Goal: Find specific page/section: Find specific page/section

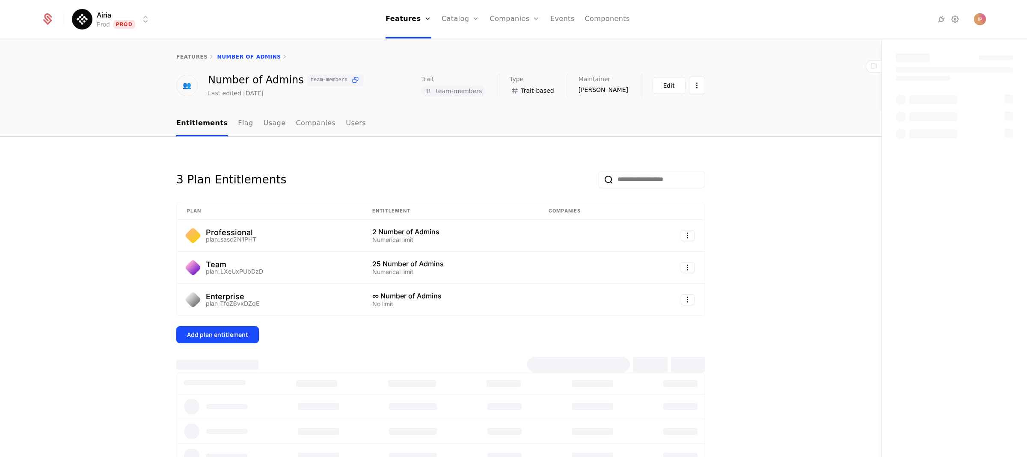
click at [136, 21] on html "Airia Prod Prod Features Features Flags Catalog Plans Add Ons Credits Configura…" at bounding box center [513, 228] width 1027 height 457
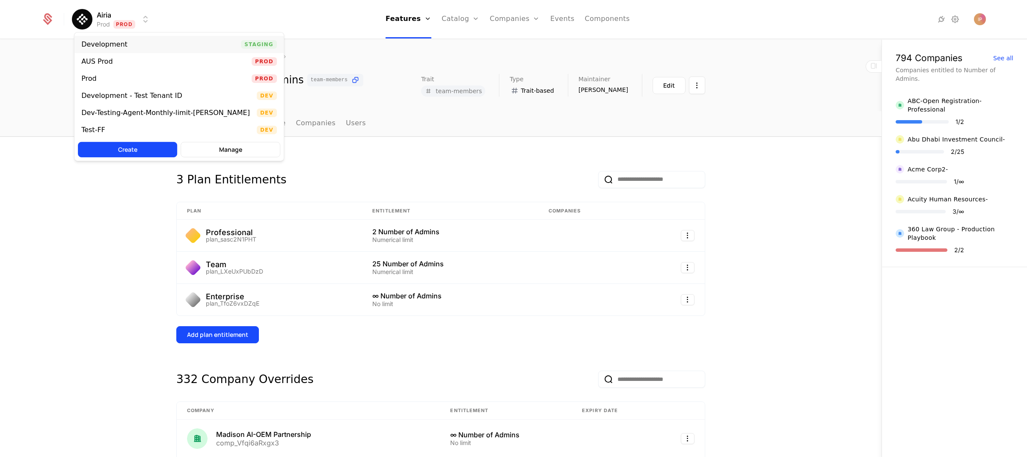
click at [137, 45] on div "Development Staging" at bounding box center [178, 44] width 209 height 17
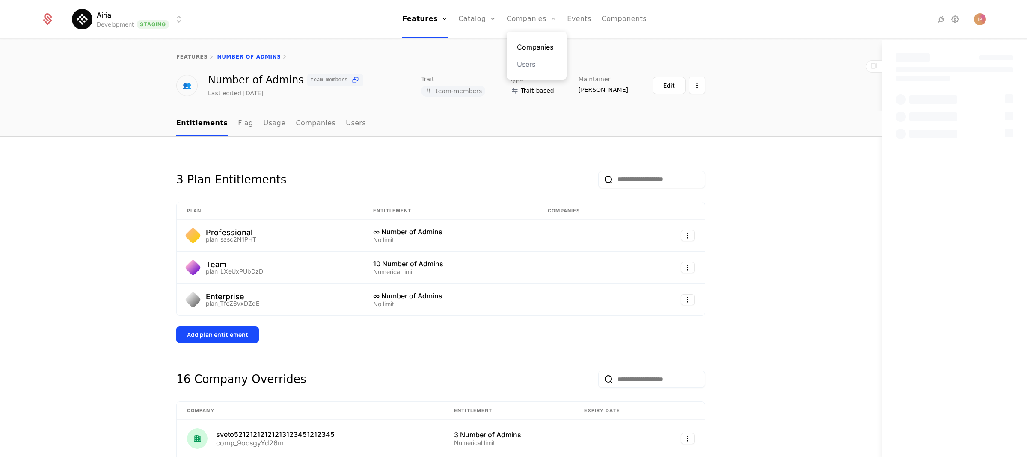
click at [532, 46] on link "Companies" at bounding box center [536, 47] width 39 height 10
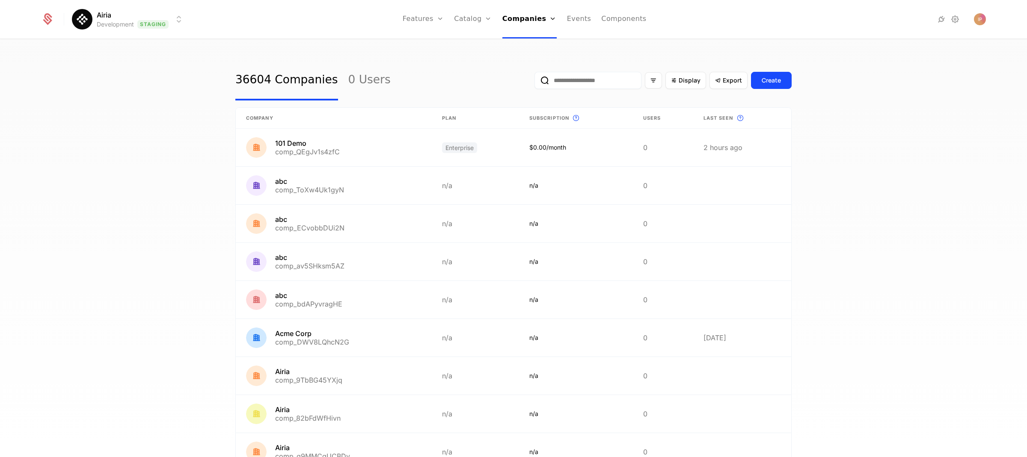
click at [571, 82] on input "email" at bounding box center [587, 80] width 107 height 17
type input "****"
click at [534, 82] on button "submit" at bounding box center [534, 82] width 0 height 0
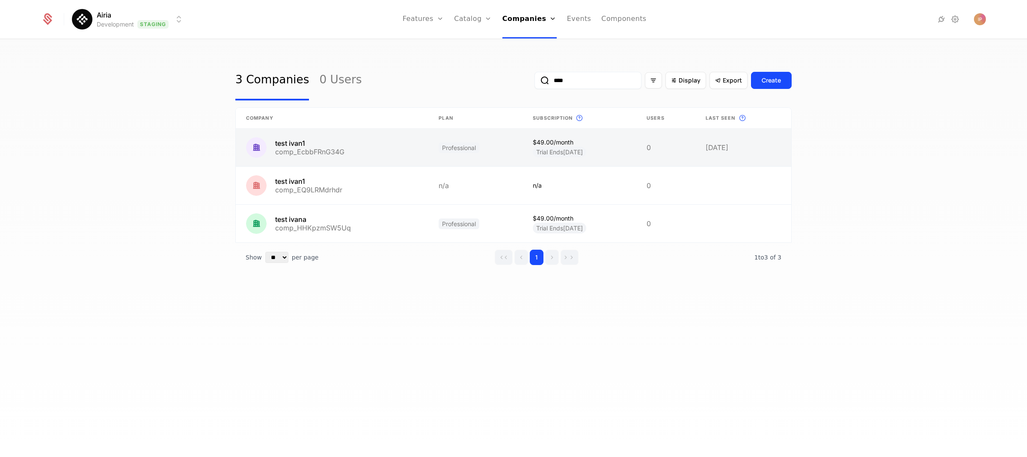
click at [350, 153] on link at bounding box center [332, 148] width 192 height 38
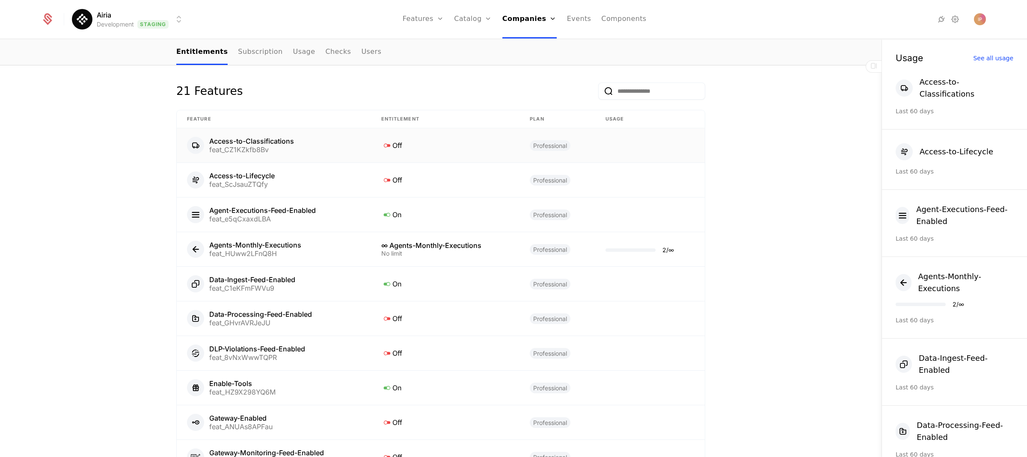
scroll to position [495, 0]
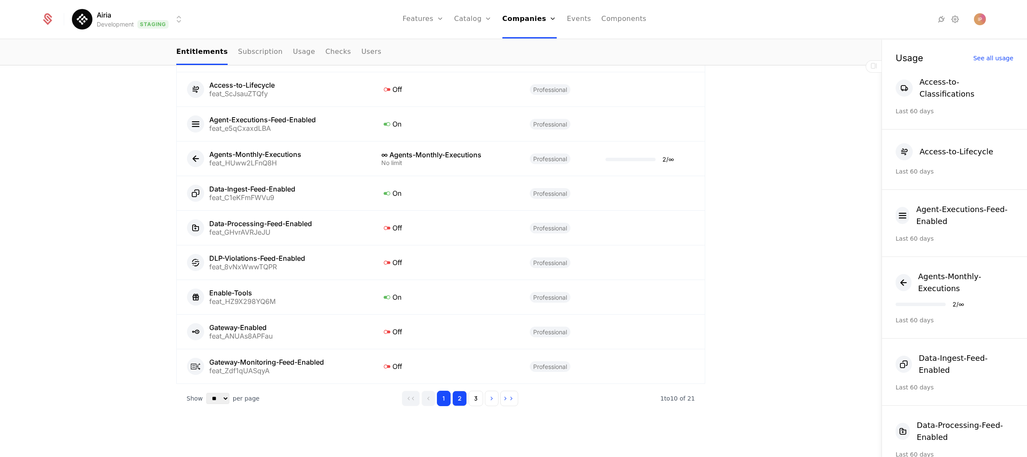
click at [458, 397] on button "2" at bounding box center [459, 398] width 15 height 15
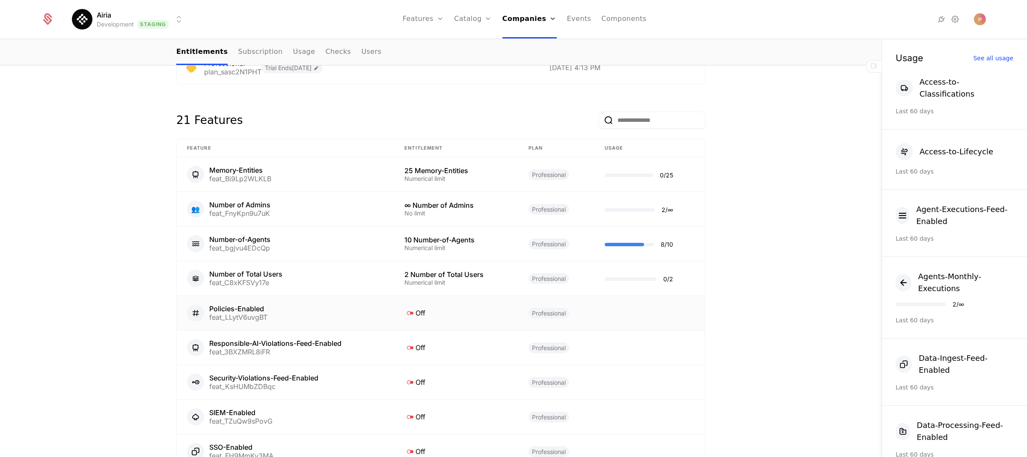
scroll to position [376, 0]
click at [618, 121] on input "email" at bounding box center [651, 120] width 107 height 17
click at [834, 259] on div "Overview All meta Name test ivan1 Schematic ID comp_EcbbFRnG34G Updated at 8/21…" at bounding box center [440, 174] width 881 height 813
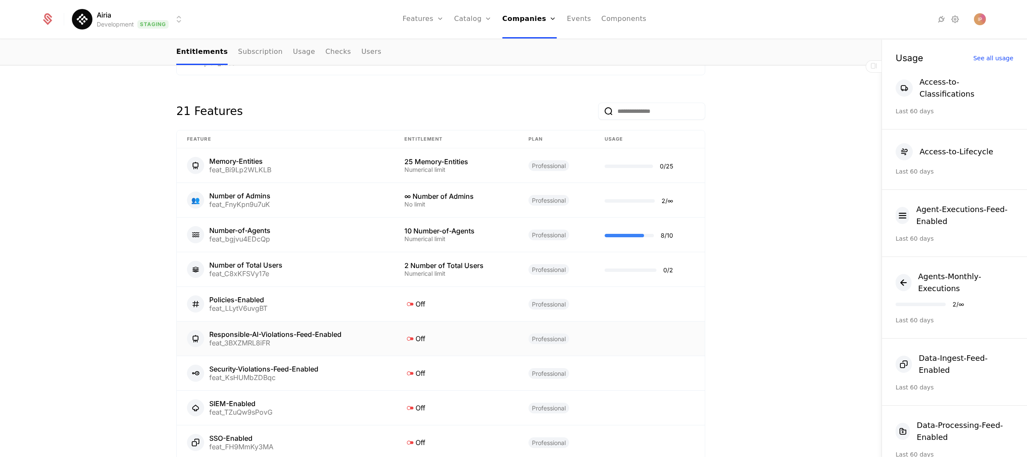
scroll to position [385, 0]
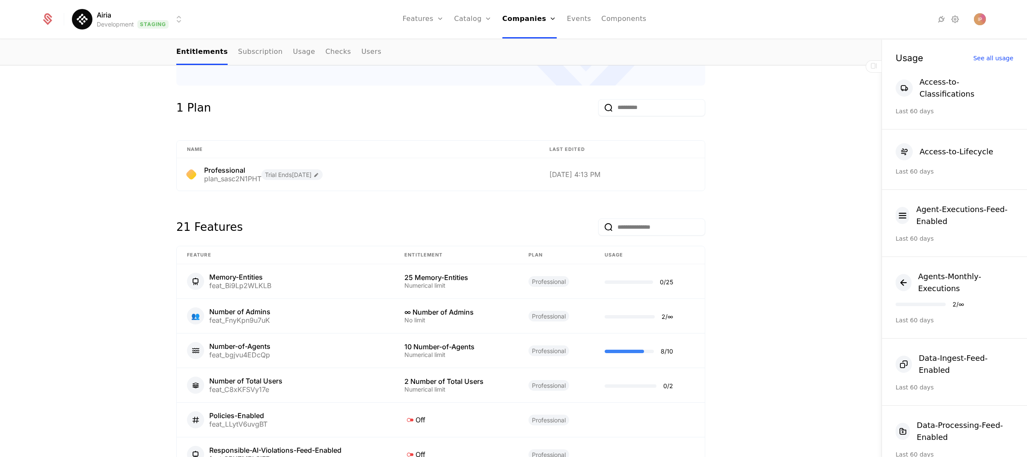
scroll to position [399, 0]
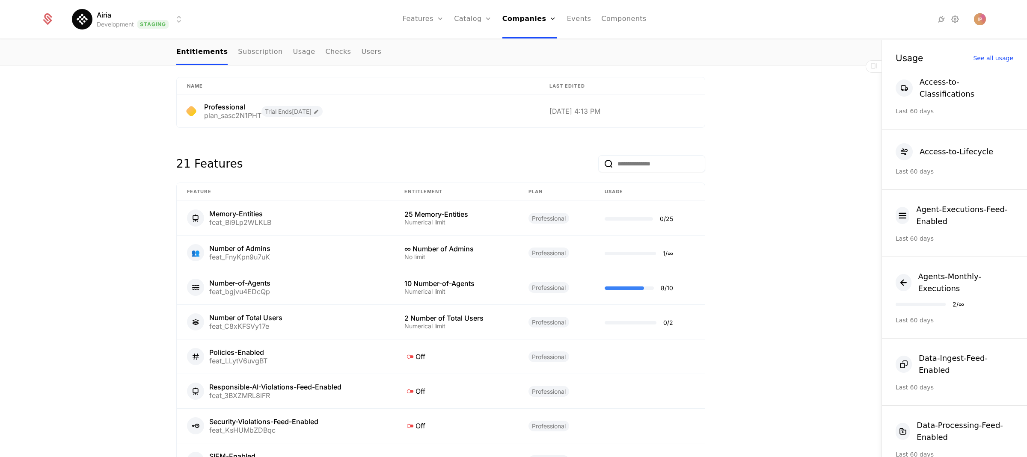
scroll to position [384, 0]
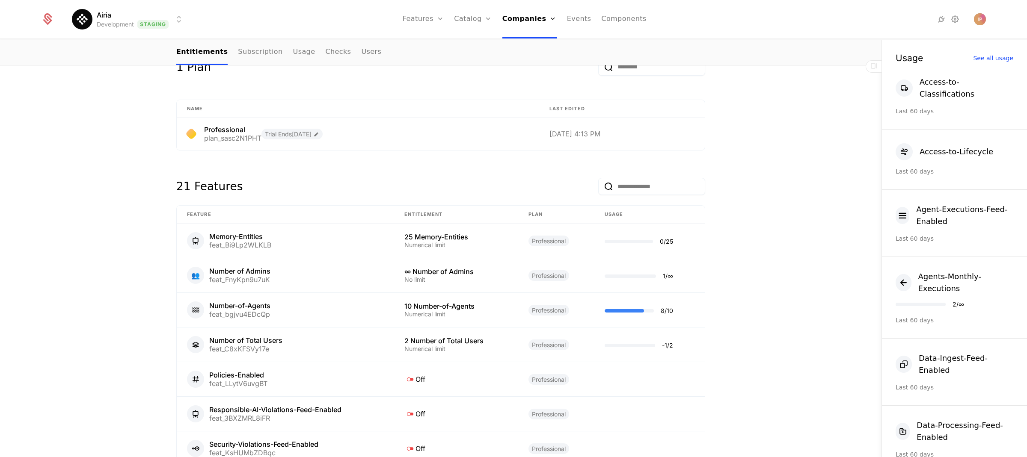
scroll to position [320, 0]
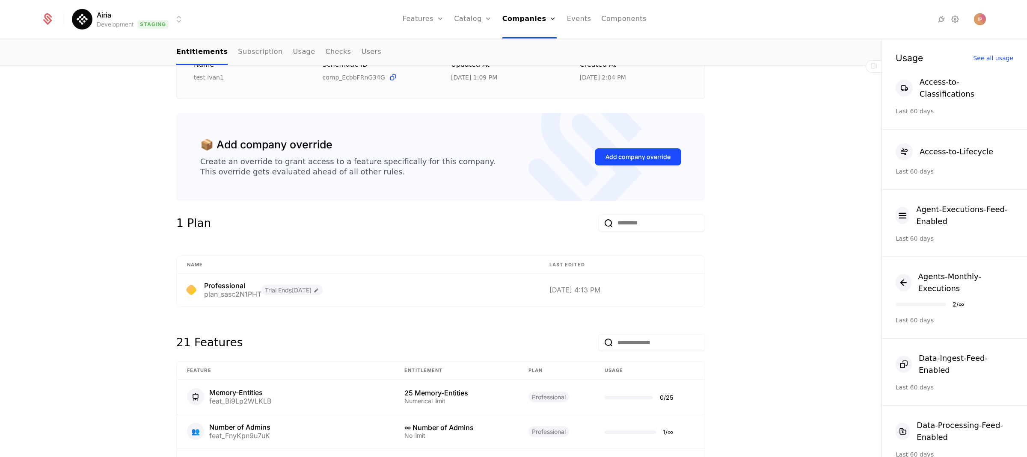
scroll to position [358, 0]
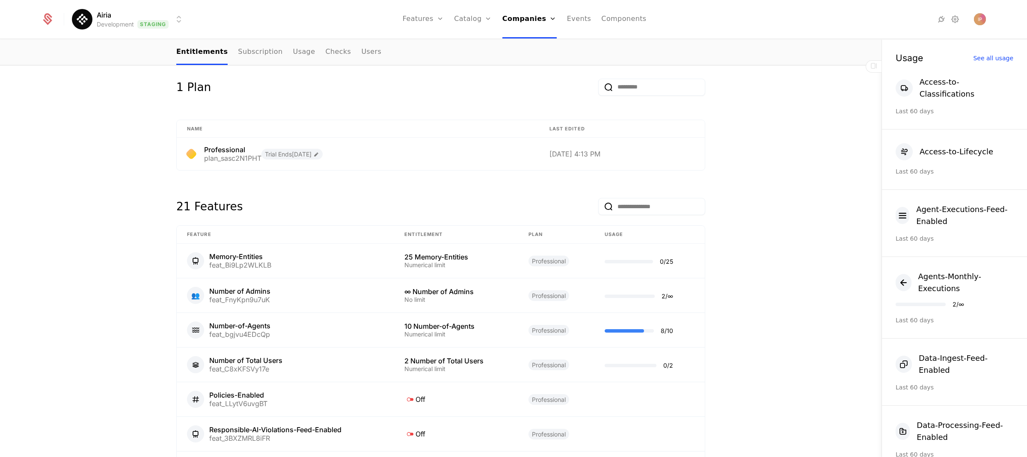
scroll to position [351, 0]
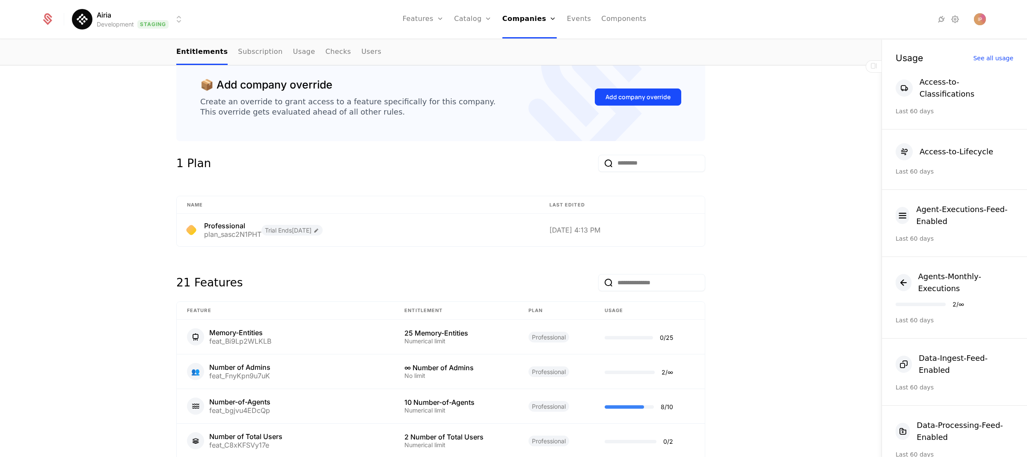
scroll to position [303, 0]
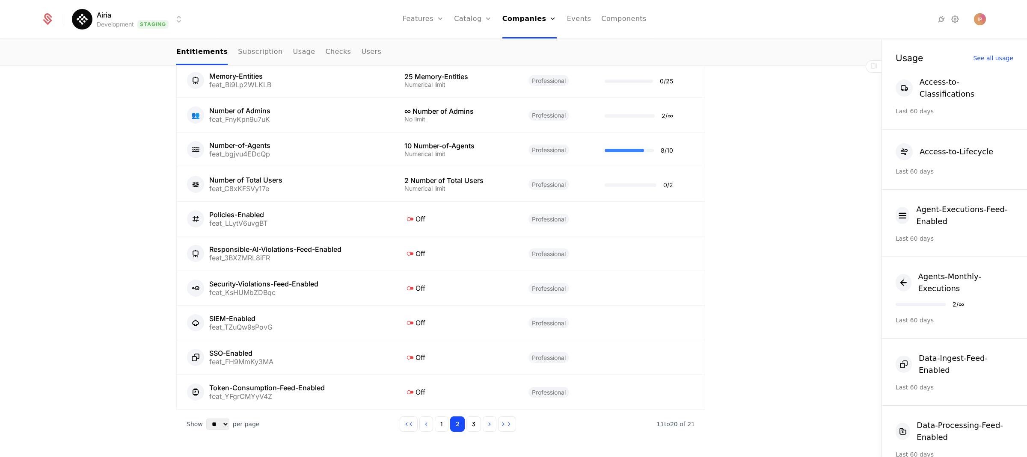
scroll to position [413, 0]
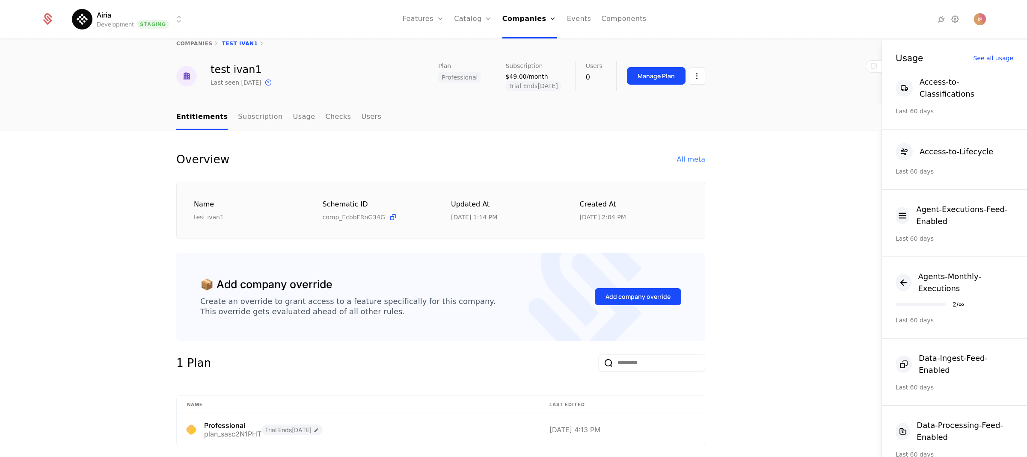
scroll to position [1, 0]
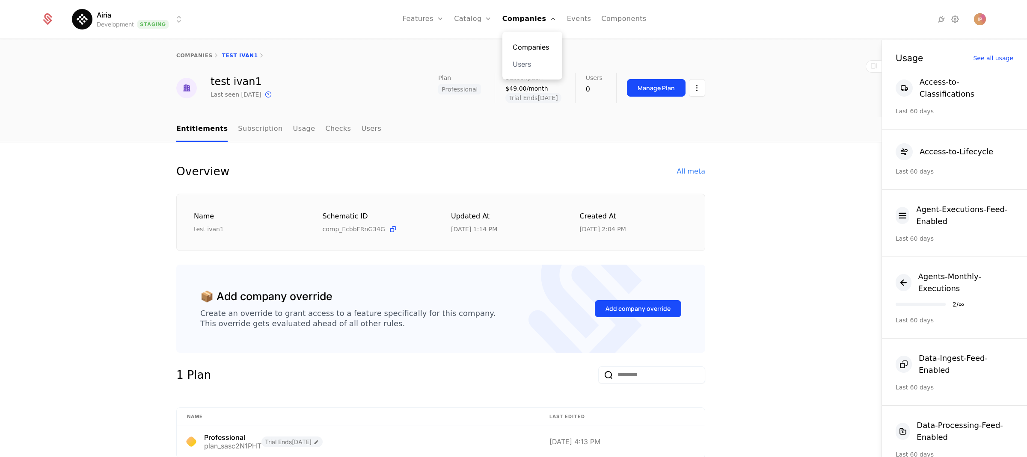
click at [528, 45] on link "Companies" at bounding box center [531, 47] width 39 height 10
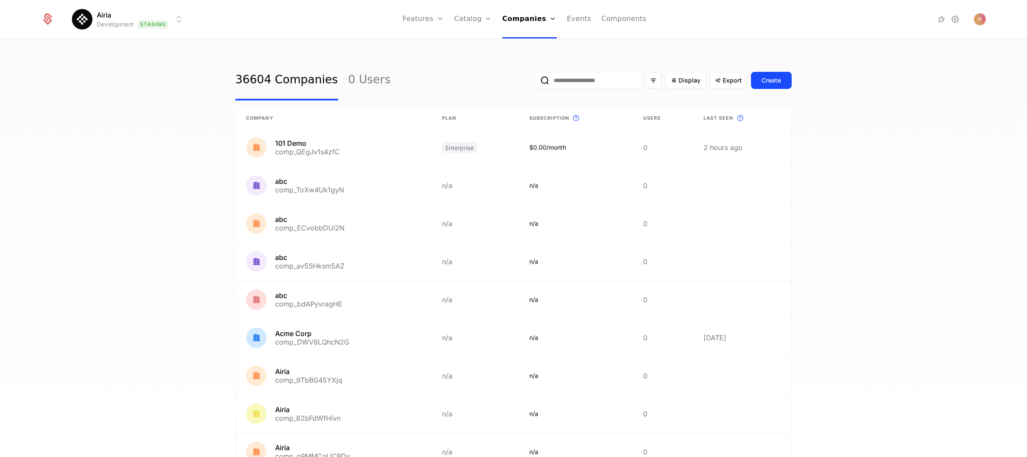
click at [565, 83] on input "email" at bounding box center [587, 80] width 107 height 17
type input "****"
click at [534, 82] on button "submit" at bounding box center [534, 82] width 0 height 0
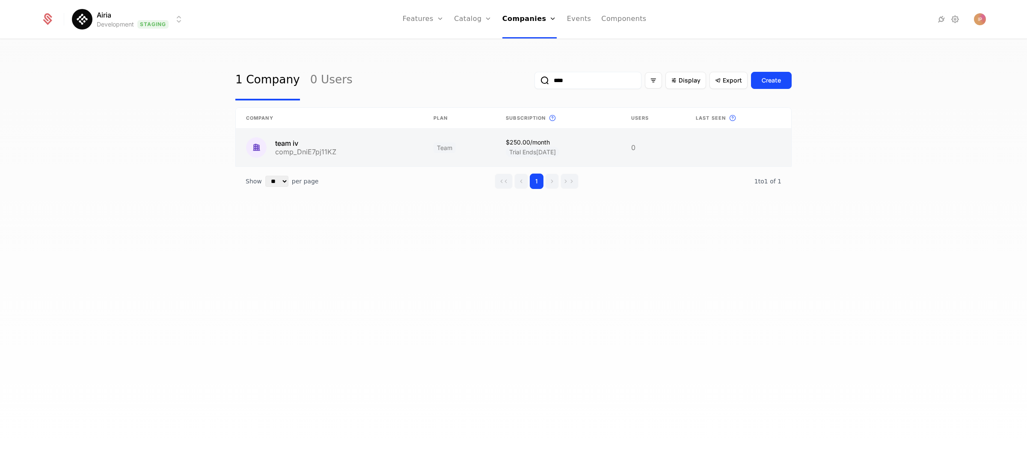
click at [316, 151] on link at bounding box center [329, 148] width 187 height 38
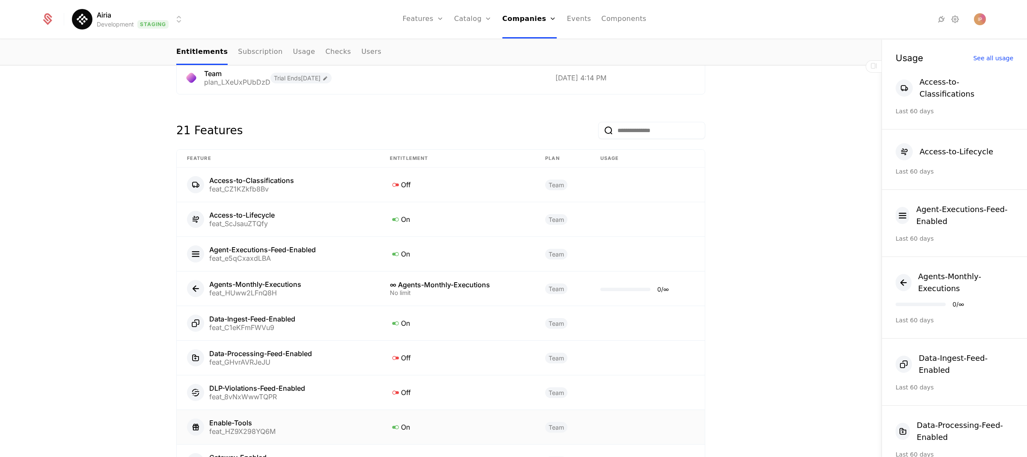
scroll to position [495, 0]
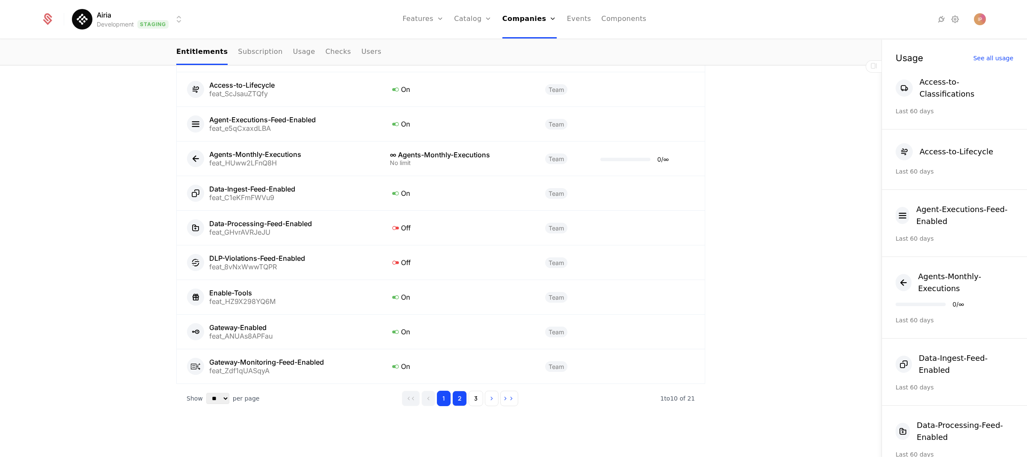
click at [459, 394] on button "2" at bounding box center [459, 398] width 15 height 15
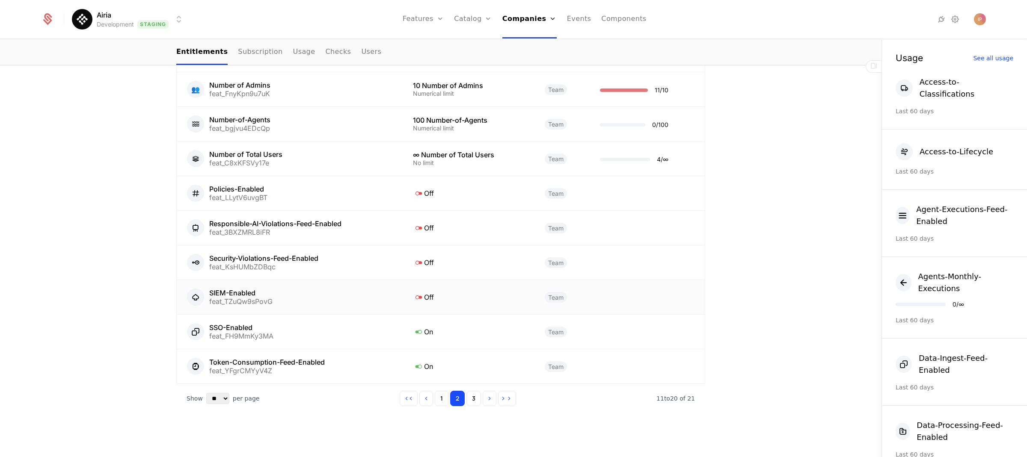
scroll to position [414, 0]
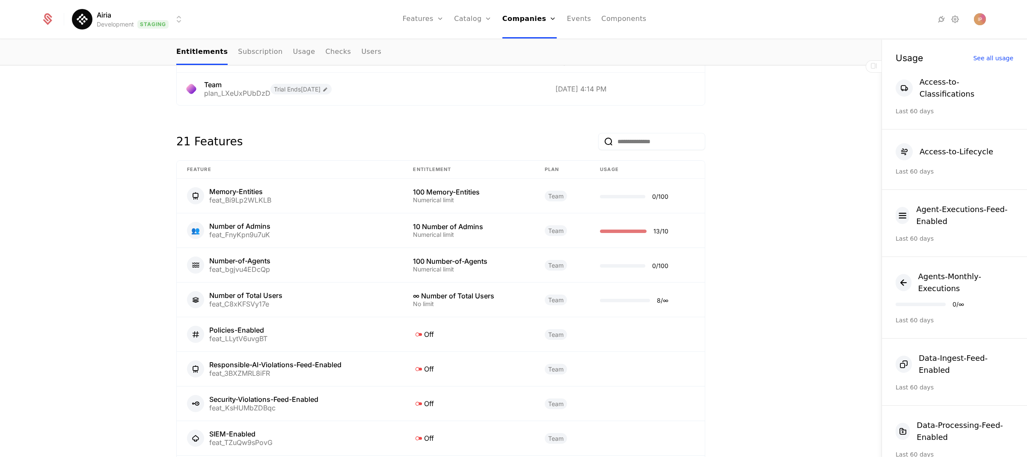
scroll to position [453, 0]
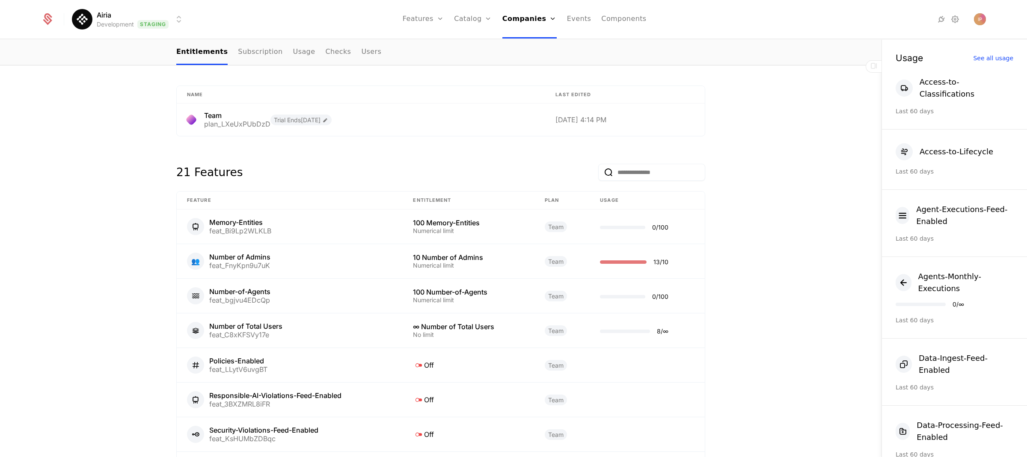
scroll to position [350, 0]
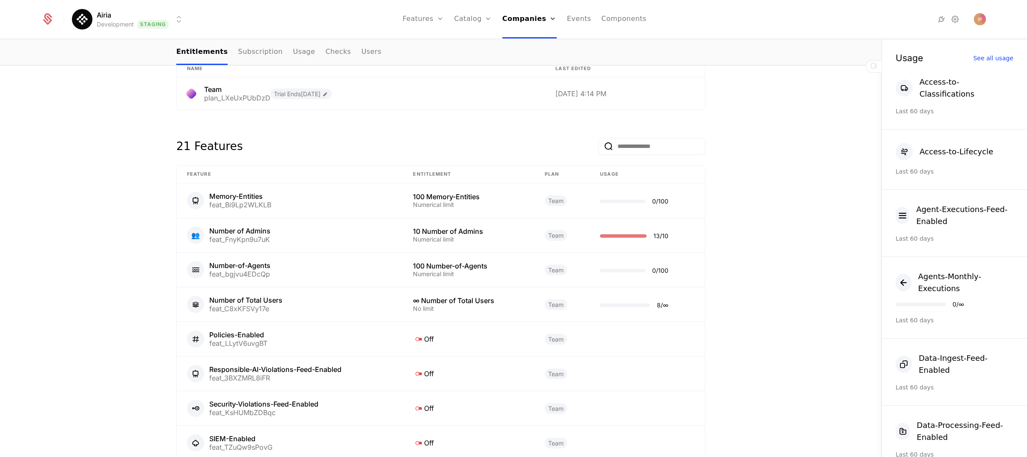
scroll to position [427, 0]
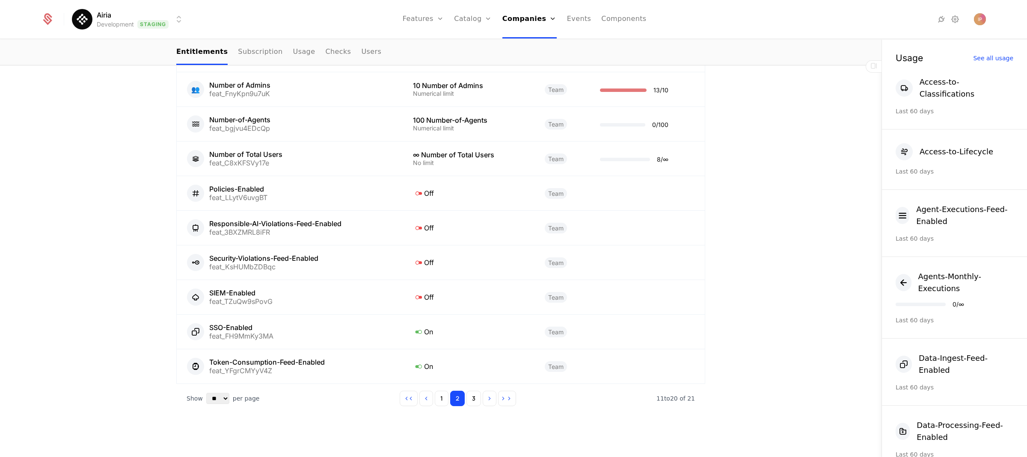
scroll to position [403, 0]
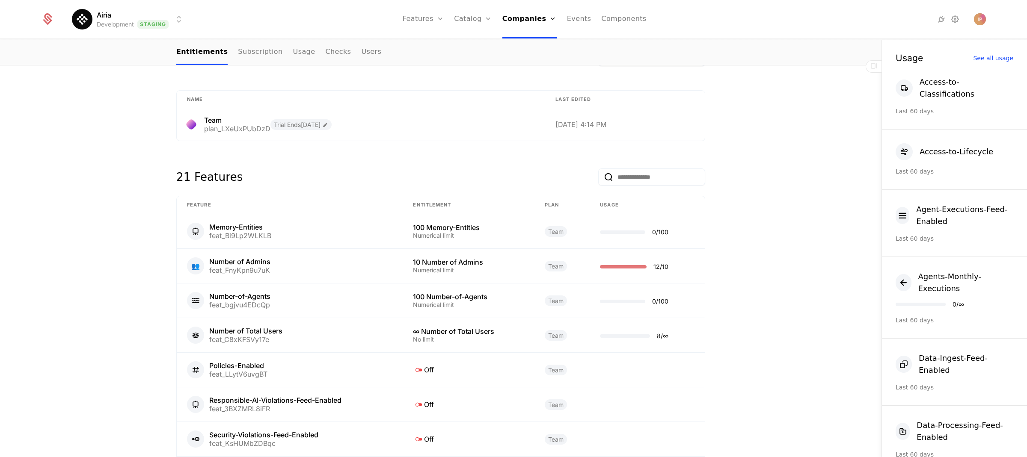
scroll to position [321, 0]
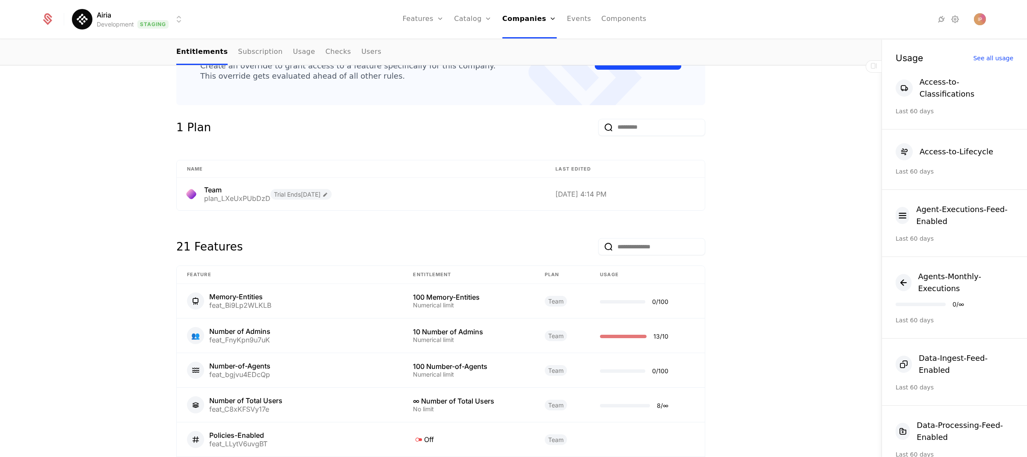
scroll to position [405, 0]
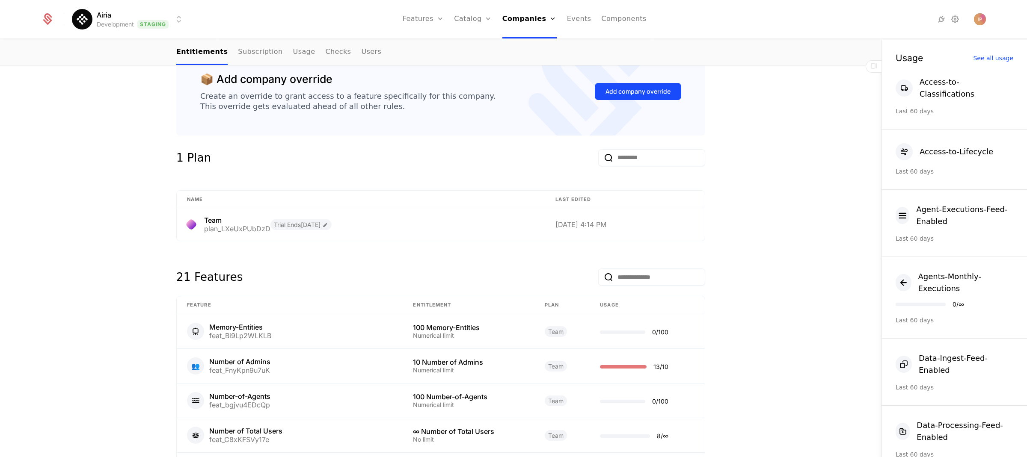
scroll to position [284, 0]
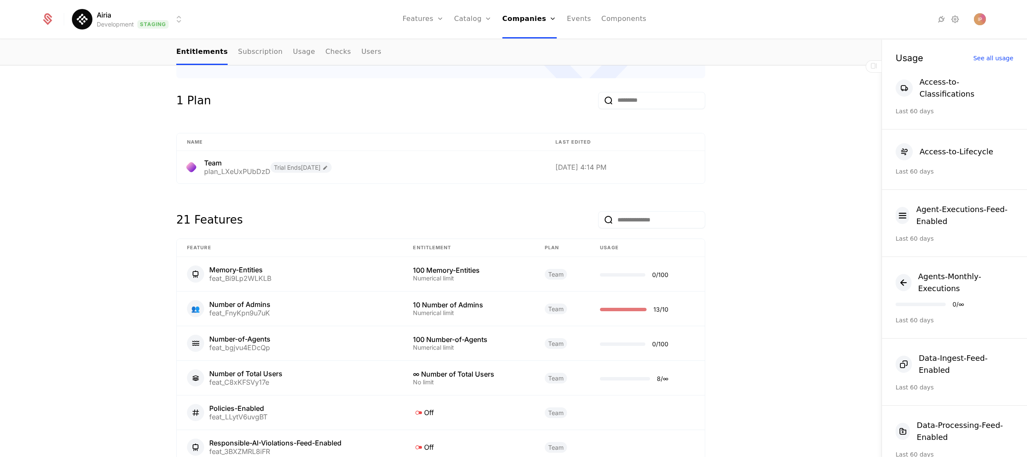
scroll to position [288, 0]
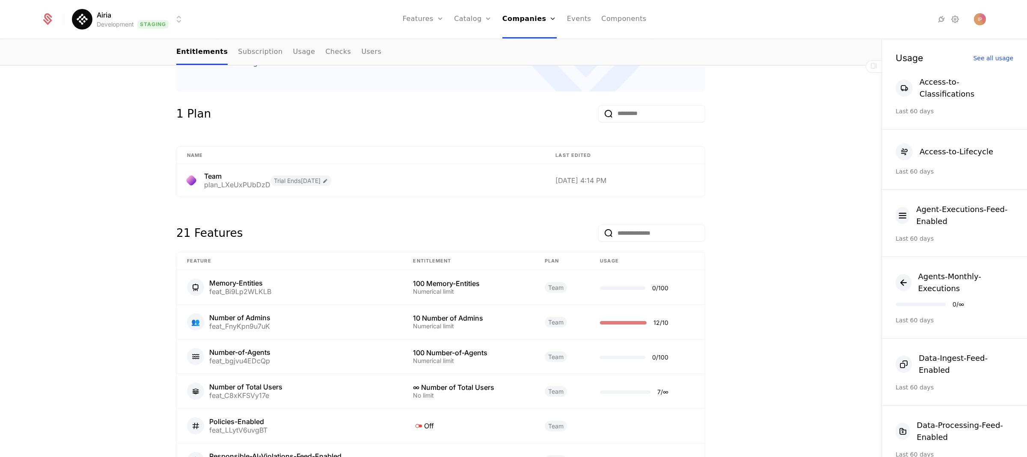
scroll to position [278, 0]
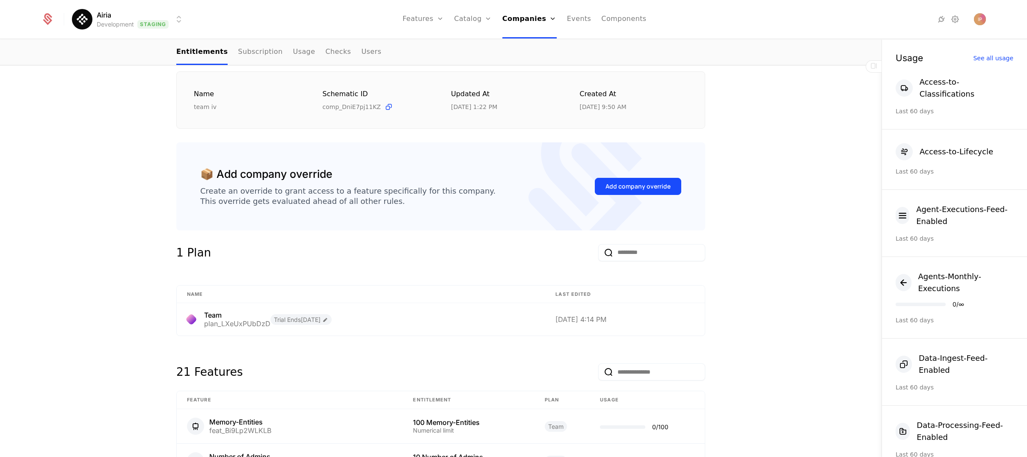
scroll to position [316, 0]
